Goal: Navigation & Orientation: Find specific page/section

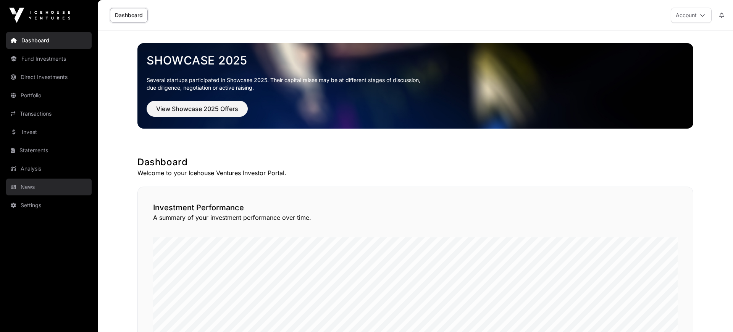
click at [35, 186] on link "News" at bounding box center [48, 187] width 85 height 17
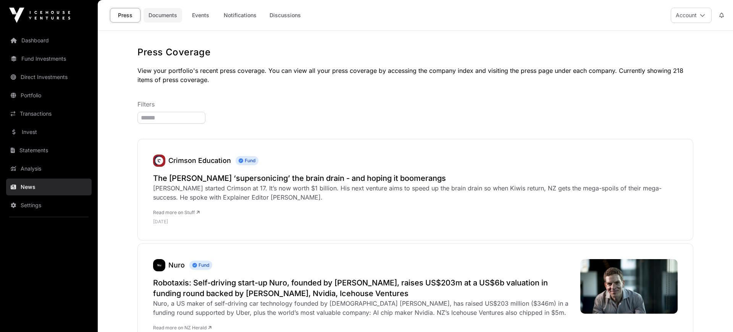
click at [168, 14] on link "Documents" at bounding box center [162, 15] width 39 height 14
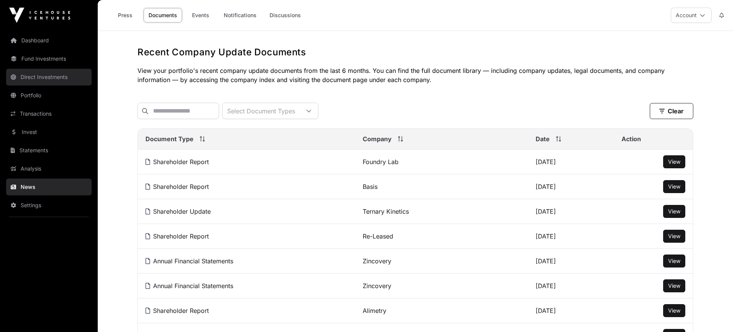
click at [43, 78] on link "Direct Investments" at bounding box center [48, 77] width 85 height 17
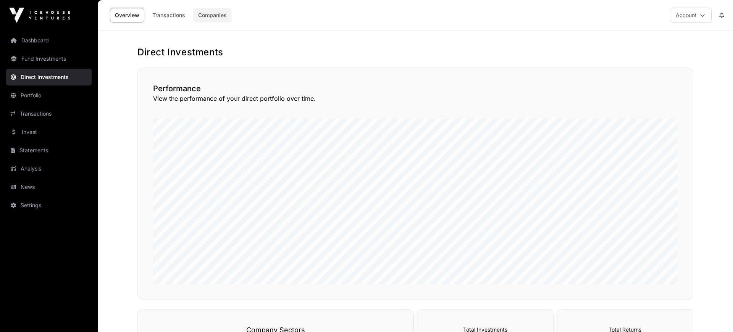
click at [210, 12] on link "Companies" at bounding box center [212, 15] width 39 height 14
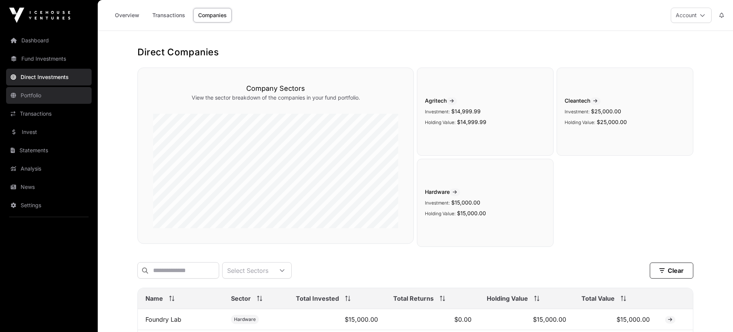
click at [49, 95] on link "Portfolio" at bounding box center [48, 95] width 85 height 17
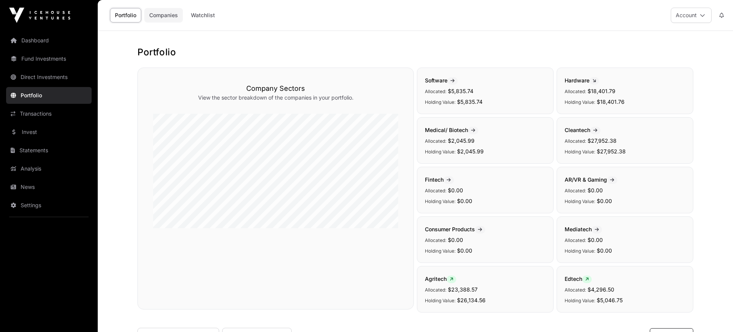
click at [166, 18] on link "Companies" at bounding box center [163, 15] width 39 height 14
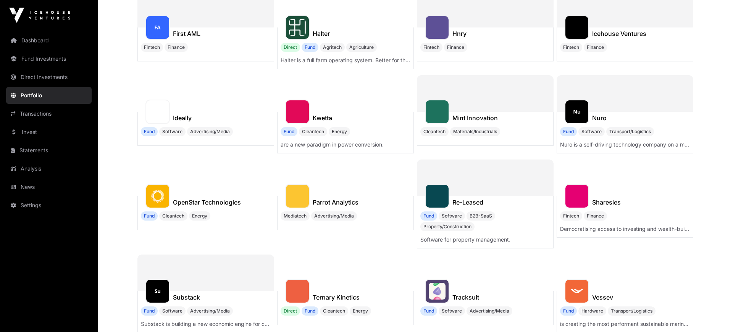
scroll to position [53, 0]
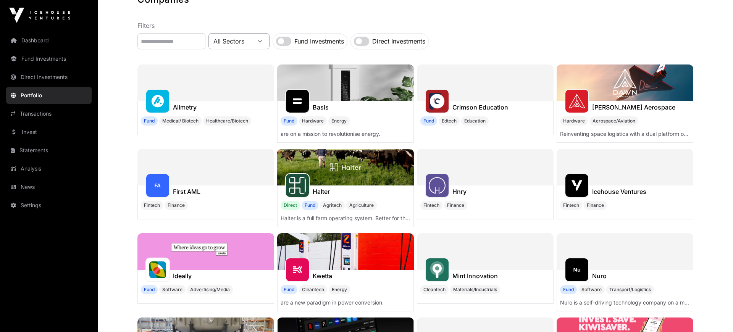
click at [263, 40] on icon at bounding box center [259, 41] width 5 height 5
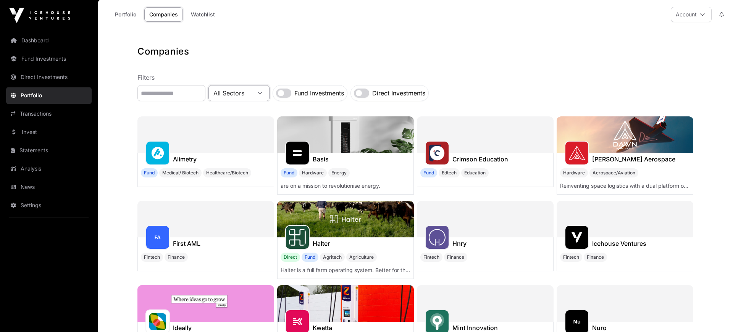
scroll to position [0, 0]
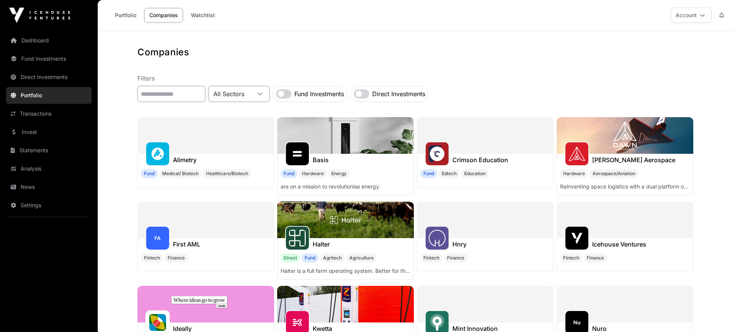
click at [168, 96] on input "text" at bounding box center [171, 94] width 68 height 16
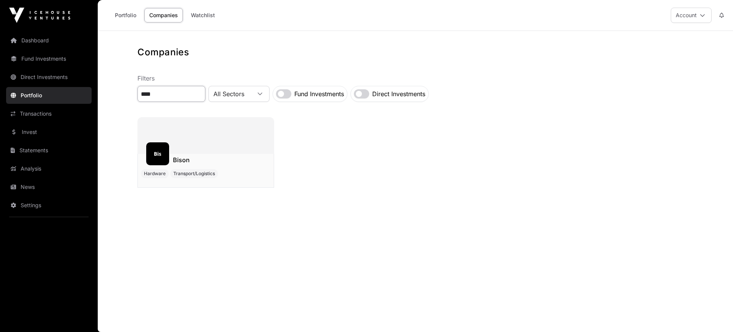
type input "****"
click at [167, 158] on div at bounding box center [157, 154] width 24 height 24
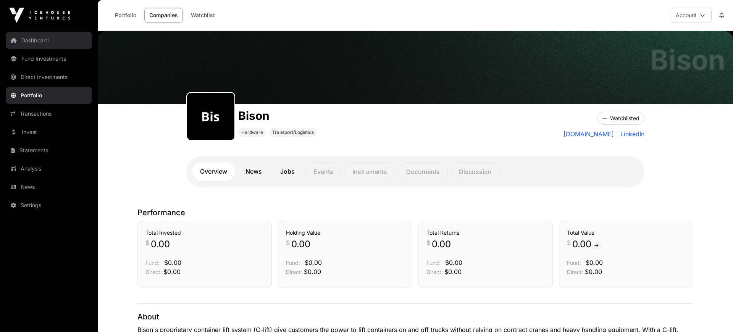
click at [30, 45] on link "Dashboard" at bounding box center [48, 40] width 85 height 17
